Goal: Task Accomplishment & Management: Manage account settings

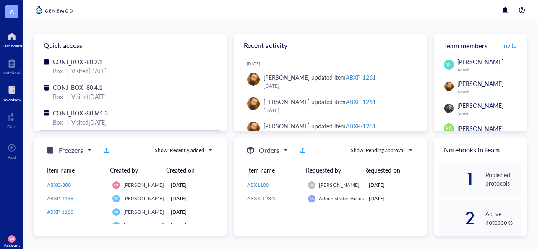
click at [3, 98] on div "Inventory" at bounding box center [12, 99] width 18 height 5
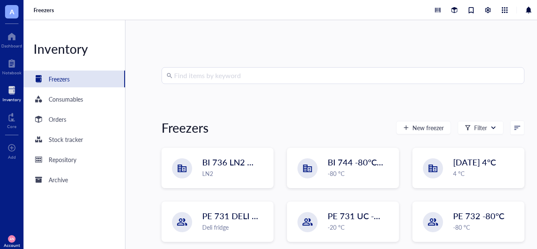
click at [198, 72] on input "search" at bounding box center [346, 75] width 345 height 16
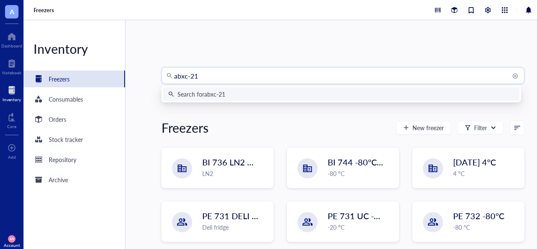
type input "abxc-210"
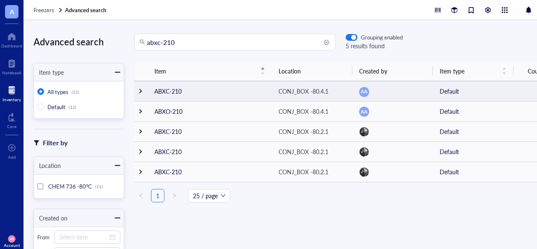
click at [140, 93] on div at bounding box center [141, 91] width 6 height 6
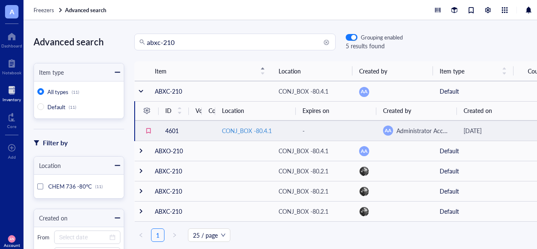
click at [235, 127] on div "CONJ_BOX -80.4.1" at bounding box center [247, 130] width 50 height 9
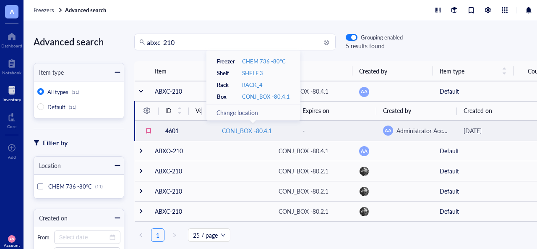
click at [235, 127] on div "CONJ_BOX -80.4.1" at bounding box center [247, 130] width 50 height 9
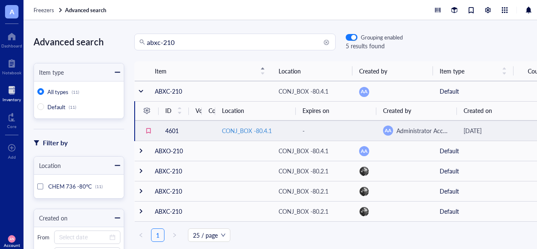
click at [230, 133] on div "CONJ_BOX -80.4.1" at bounding box center [247, 130] width 50 height 9
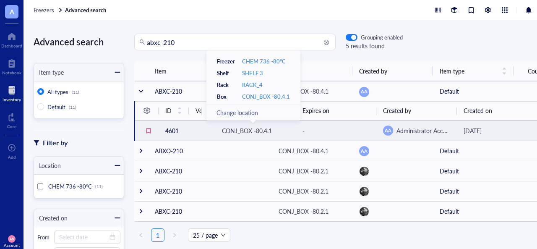
click at [174, 130] on td "4601" at bounding box center [173, 130] width 30 height 20
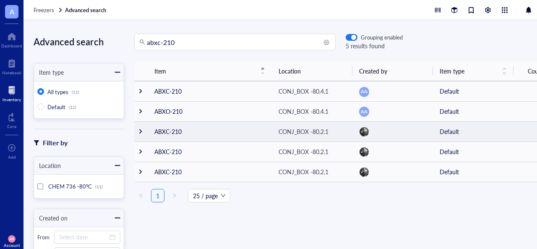
click at [143, 129] on div at bounding box center [141, 131] width 6 height 6
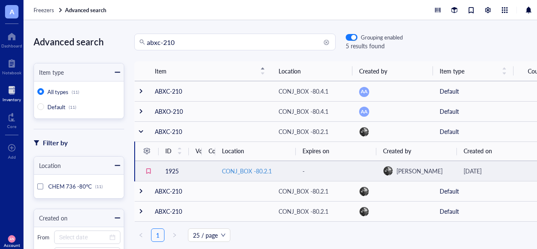
click at [237, 173] on div "CONJ_BOX -80.2.1" at bounding box center [247, 170] width 50 height 9
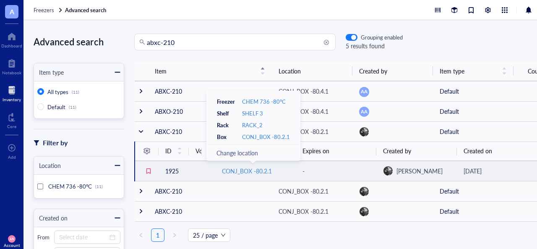
click at [237, 173] on div "CONJ_BOX -80.2.1" at bounding box center [247, 170] width 50 height 9
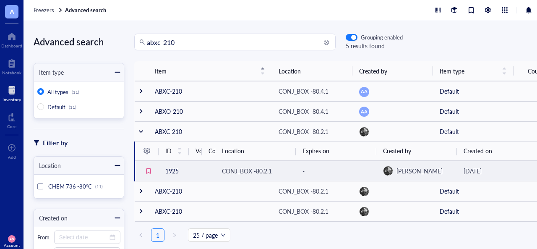
click at [169, 169] on td "1925" at bounding box center [173, 171] width 30 height 20
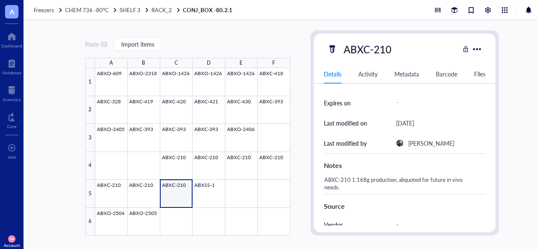
scroll to position [119, 0]
click at [145, 187] on div at bounding box center [192, 151] width 195 height 167
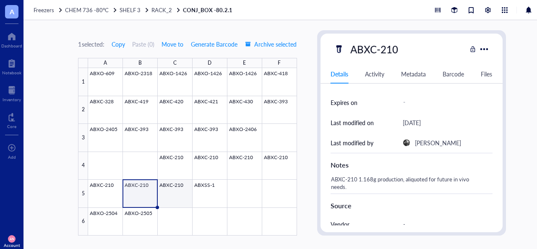
click at [176, 191] on div at bounding box center [192, 151] width 208 height 167
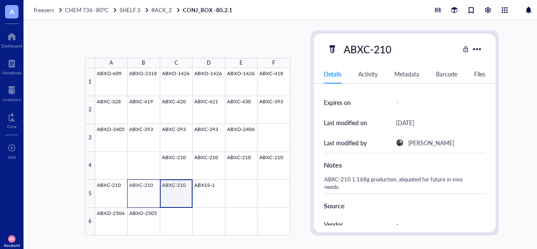
drag, startPoint x: 176, startPoint y: 191, endPoint x: 141, endPoint y: 195, distance: 35.4
click at [141, 195] on div at bounding box center [192, 151] width 195 height 167
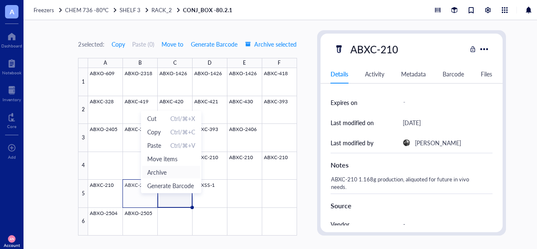
click at [158, 172] on span "Archive" at bounding box center [156, 171] width 19 height 9
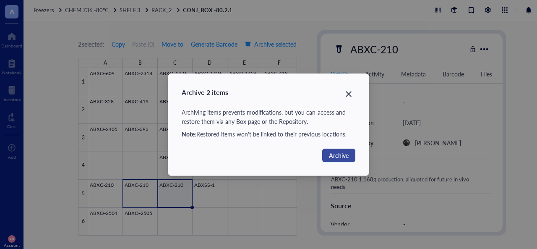
click at [336, 150] on button "Archive" at bounding box center [338, 154] width 33 height 13
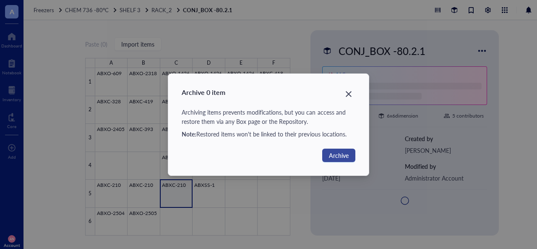
click at [336, 154] on div "Archive 0 item Archiving items prevents modifications, but you can access and r…" at bounding box center [268, 124] width 537 height 249
